Goal: Task Accomplishment & Management: Manage account settings

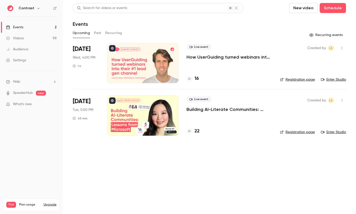
click at [38, 9] on icon "button" at bounding box center [38, 8] width 4 height 4
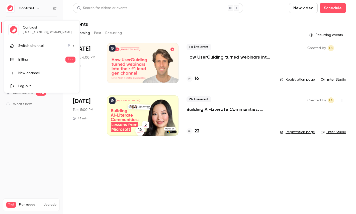
click at [41, 44] on span "Switch channel" at bounding box center [30, 45] width 25 height 5
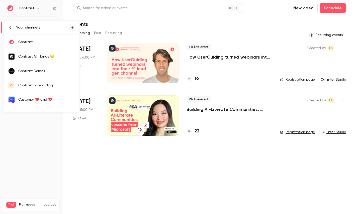
click at [53, 71] on div "Contrast Demos" at bounding box center [46, 71] width 57 height 5
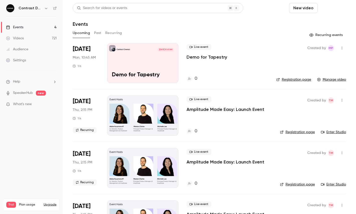
click at [333, 6] on button "Schedule" at bounding box center [332, 8] width 26 height 10
click at [330, 19] on li "One time event" at bounding box center [318, 21] width 54 height 13
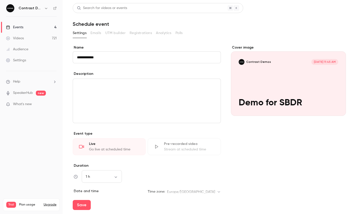
type input "**********"
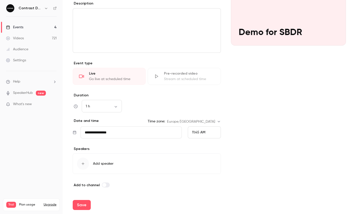
click at [205, 132] on div "11:45 AM" at bounding box center [204, 133] width 33 height 12
click at [202, 95] on span "12:00 PM" at bounding box center [199, 96] width 14 height 4
click at [84, 206] on button "Save" at bounding box center [82, 205] width 18 height 10
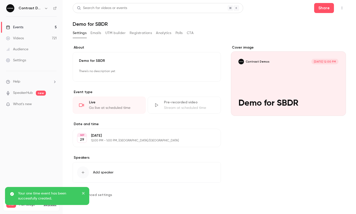
click at [347, 10] on main "**********" at bounding box center [209, 107] width 293 height 214
click at [343, 9] on icon "button" at bounding box center [342, 8] width 4 height 4
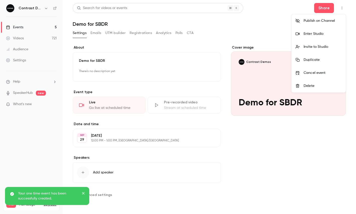
click at [329, 33] on div "Enter Studio" at bounding box center [322, 33] width 38 height 5
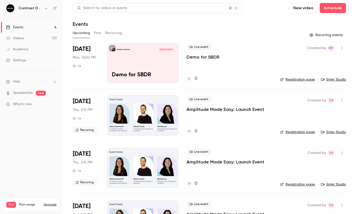
click at [43, 39] on link "Videos 721" at bounding box center [31, 38] width 63 height 11
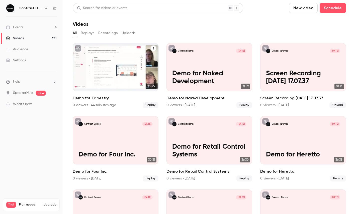
click at [153, 49] on icon "Demo for Tapestry" at bounding box center [153, 48] width 1 height 2
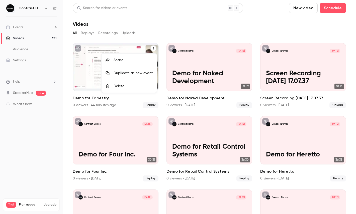
click at [139, 64] on li "Share" at bounding box center [128, 60] width 55 height 13
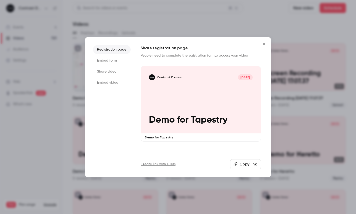
click at [111, 73] on li "Share video" at bounding box center [112, 71] width 38 height 9
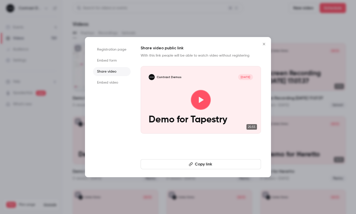
click at [177, 166] on button "Copy link" at bounding box center [201, 164] width 120 height 10
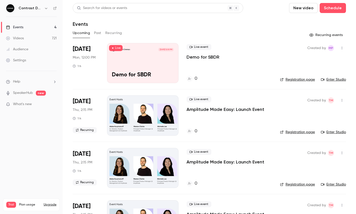
click at [47, 9] on icon "button" at bounding box center [46, 8] width 4 height 4
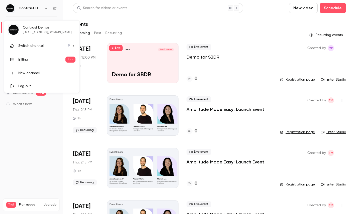
click at [41, 44] on span "Switch channel" at bounding box center [30, 45] width 25 height 5
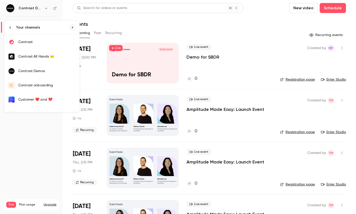
click at [37, 44] on div "Contrast" at bounding box center [46, 42] width 57 height 5
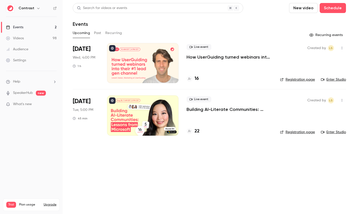
click at [154, 66] on div at bounding box center [142, 63] width 71 height 40
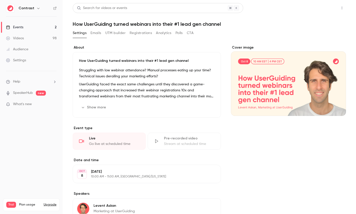
click at [321, 10] on button "Share" at bounding box center [324, 8] width 20 height 10
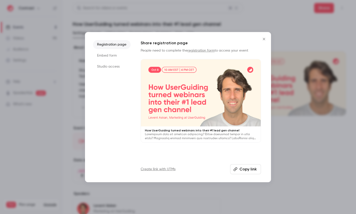
click at [113, 68] on li "Studio access" at bounding box center [112, 66] width 38 height 9
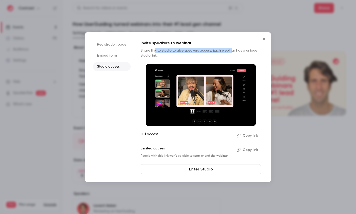
drag, startPoint x: 155, startPoint y: 51, endPoint x: 231, endPoint y: 51, distance: 75.9
click at [231, 51] on p "Share link to studio to give speakers access. Each webinar has a unique studio …" at bounding box center [201, 53] width 120 height 10
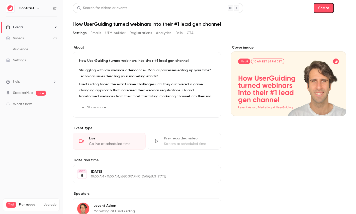
click at [326, 9] on button "Share" at bounding box center [323, 8] width 20 height 10
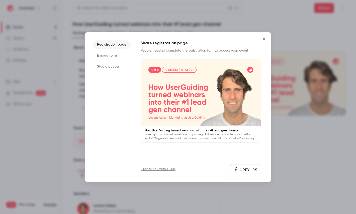
click at [106, 64] on li "Studio access" at bounding box center [112, 66] width 38 height 9
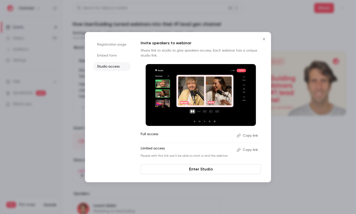
click at [101, 44] on li "Registration page" at bounding box center [112, 44] width 38 height 9
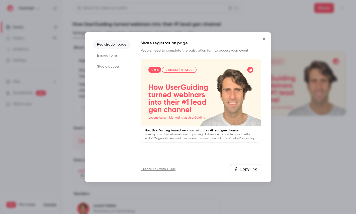
click at [108, 63] on li "Studio access" at bounding box center [112, 66] width 38 height 9
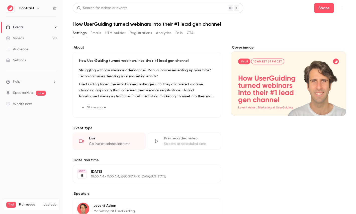
click at [28, 38] on link "Videos 98" at bounding box center [31, 38] width 63 height 11
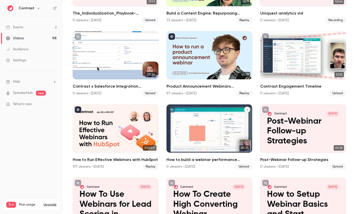
scroll to position [374, 0]
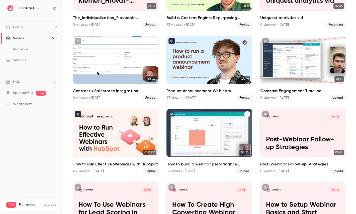
click at [197, 124] on div "Contrast [DATE] How to build a webinar performance dashboard in HubSpot" at bounding box center [209, 133] width 86 height 48
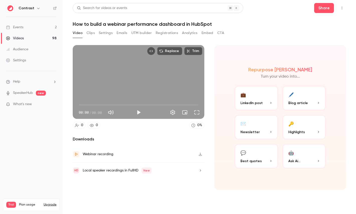
click at [89, 33] on button "Clips" at bounding box center [90, 33] width 8 height 8
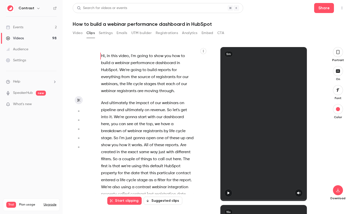
scroll to position [26, 0]
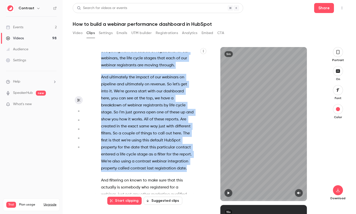
drag, startPoint x: 188, startPoint y: 170, endPoint x: 89, endPoint y: 75, distance: 137.3
click at [89, 75] on section "Hi , in this video , I'm going to show you how to build a webinar performance d…" at bounding box center [209, 130] width 273 height 167
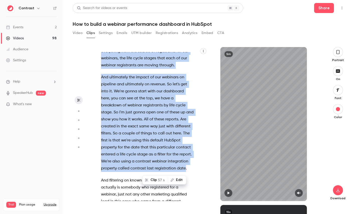
click at [159, 179] on span "57 s" at bounding box center [161, 180] width 7 height 5
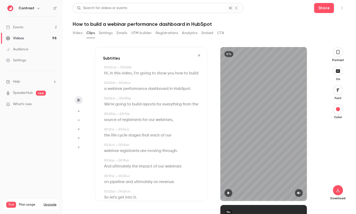
click at [338, 51] on icon "button" at bounding box center [338, 52] width 4 height 6
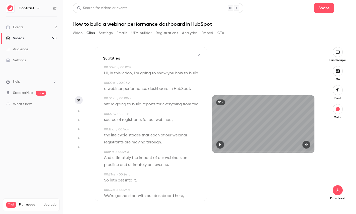
click at [172, 107] on span "everything" at bounding box center [171, 104] width 19 height 7
click at [77, 113] on icon "button" at bounding box center [78, 112] width 5 height 4
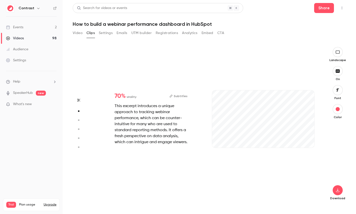
click at [80, 120] on icon "button" at bounding box center [78, 121] width 5 height 4
type input "***"
type input "*"
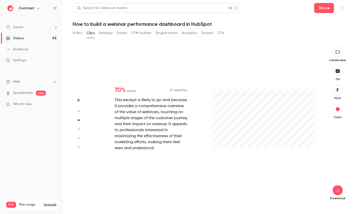
type input "***"
click at [80, 131] on button "button" at bounding box center [79, 129] width 8 height 8
type input "***"
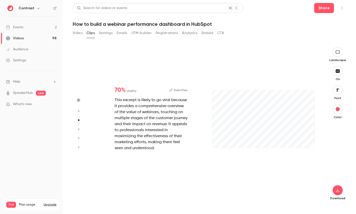
type input "*"
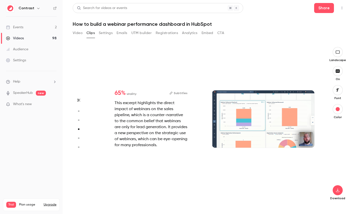
click at [80, 139] on icon "button" at bounding box center [78, 139] width 5 height 4
type input "***"
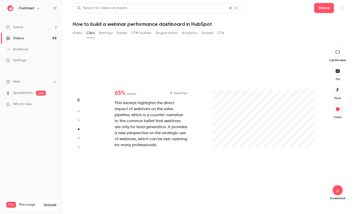
type input "***"
type input "*"
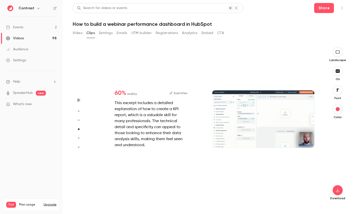
click at [80, 145] on button "button" at bounding box center [79, 147] width 8 height 8
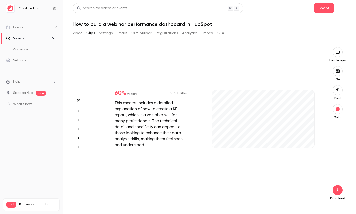
type input "***"
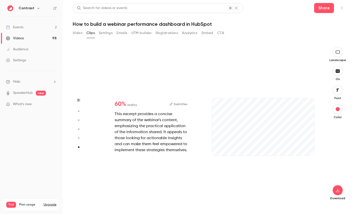
scroll to position [783, 0]
click at [74, 31] on button "Video" at bounding box center [78, 33] width 10 height 8
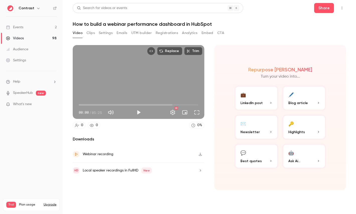
click at [23, 56] on link "Settings" at bounding box center [31, 60] width 63 height 11
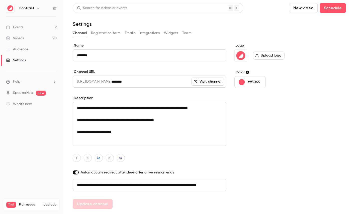
scroll to position [0, 28]
click at [125, 32] on button "Emails" at bounding box center [130, 33] width 11 height 8
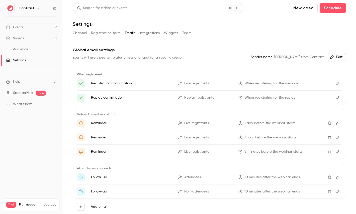
click at [336, 89] on ul "Registration confirmation Live registrants When registering for the webinar Rep…" at bounding box center [209, 90] width 265 height 22
click at [337, 84] on icon "Edit" at bounding box center [338, 84] width 4 height 4
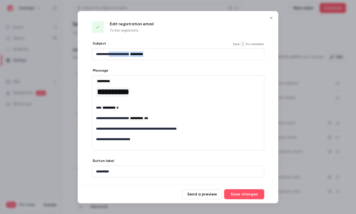
drag, startPoint x: 113, startPoint y: 55, endPoint x: 155, endPoint y: 55, distance: 42.6
click at [155, 55] on p "**********" at bounding box center [178, 54] width 164 height 5
click at [323, 95] on div at bounding box center [178, 107] width 356 height 214
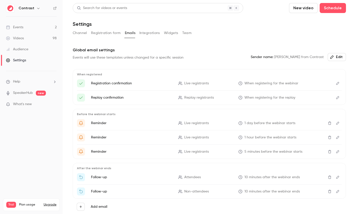
click at [342, 85] on div "When registered Registration confirmation Live registrants When registering for…" at bounding box center [209, 87] width 273 height 36
click at [338, 85] on button "Edit" at bounding box center [338, 83] width 8 height 8
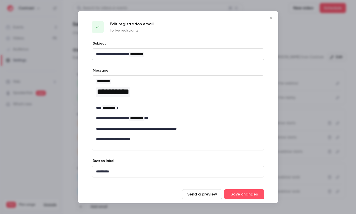
click at [148, 101] on p "editor" at bounding box center [178, 102] width 164 height 5
click at [305, 30] on div at bounding box center [178, 107] width 356 height 214
